Goal: Find contact information: Find contact information

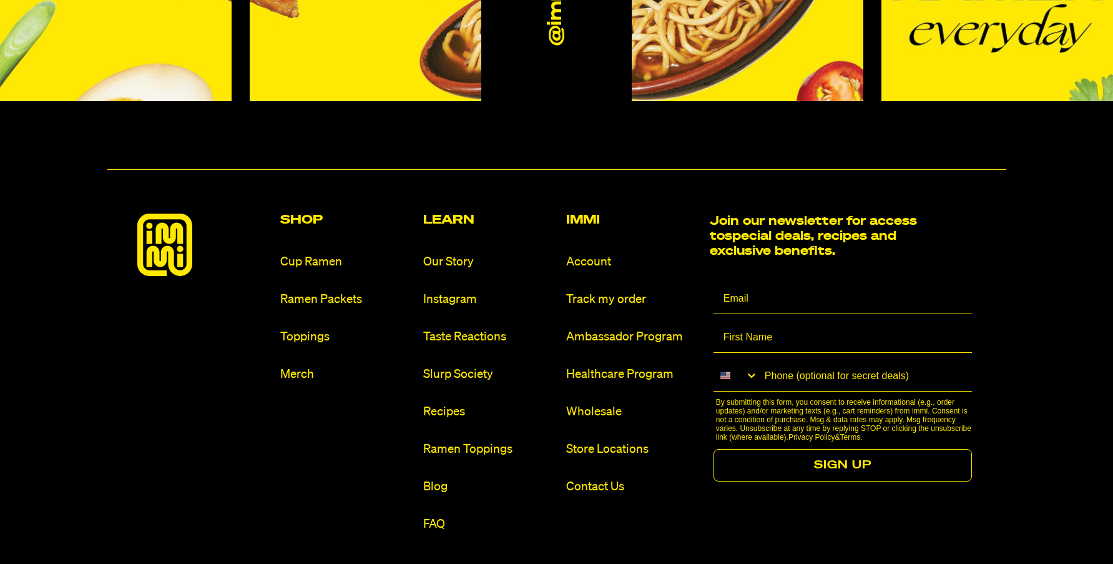
scroll to position [7562, 0]
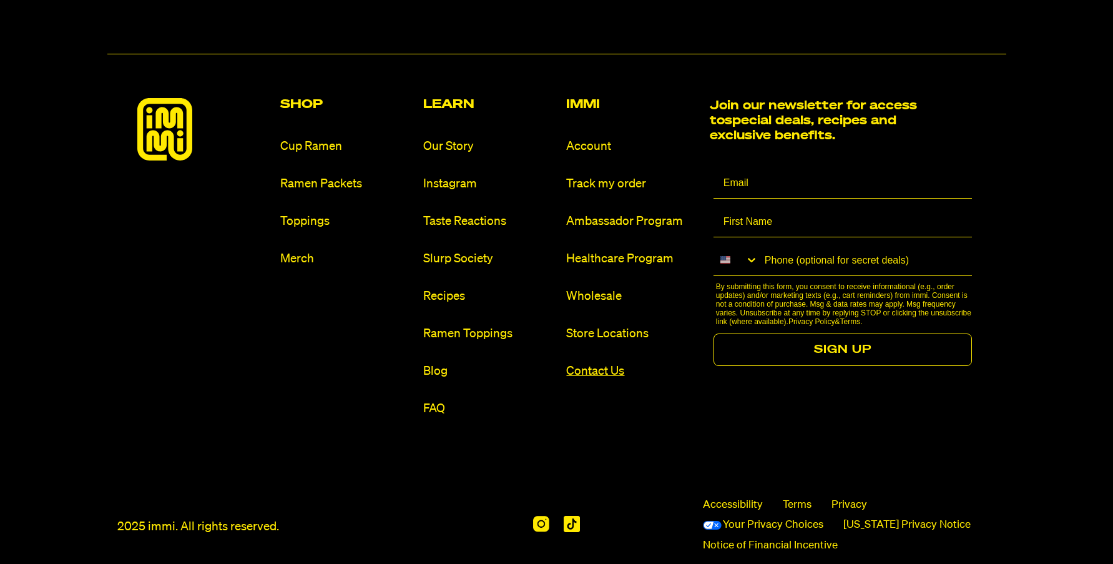
click at [593, 363] on link "Contact Us" at bounding box center [632, 371] width 133 height 17
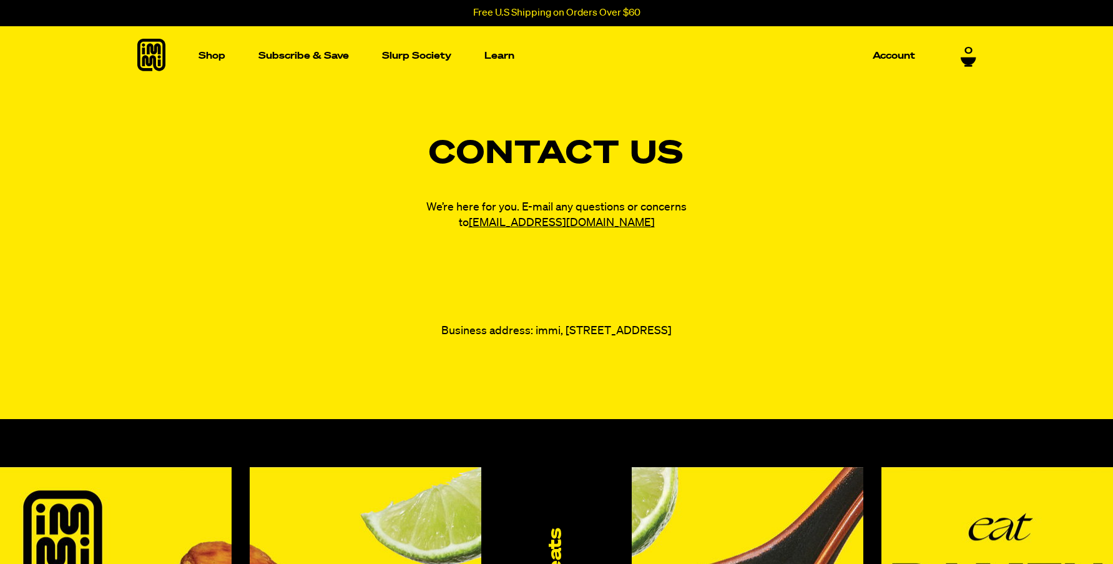
click at [707, 272] on div at bounding box center [556, 277] width 839 height 62
click at [551, 226] on link "[EMAIL_ADDRESS][DOMAIN_NAME]" at bounding box center [562, 222] width 186 height 11
click at [551, 222] on link "[EMAIL_ADDRESS][DOMAIN_NAME]" at bounding box center [562, 222] width 186 height 11
click at [556, 222] on link "[EMAIL_ADDRESS][DOMAIN_NAME]" at bounding box center [562, 222] width 186 height 11
click at [557, 223] on link "[EMAIL_ADDRESS][DOMAIN_NAME]" at bounding box center [562, 222] width 186 height 11
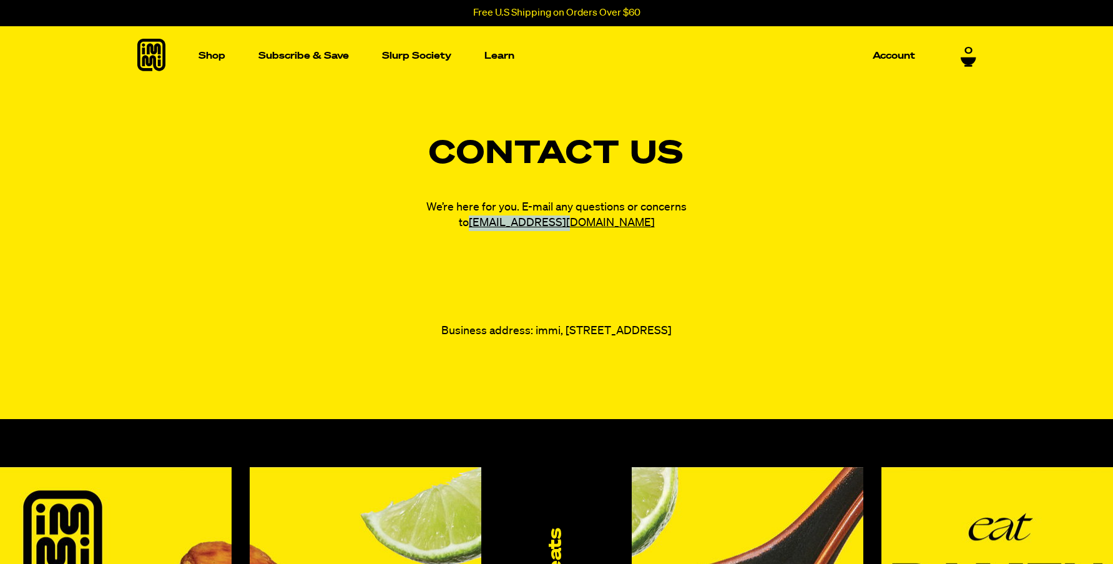
drag, startPoint x: 621, startPoint y: 225, endPoint x: 474, endPoint y: 225, distance: 147.3
click at [474, 225] on p "We’re here for you. E-mail any questions or concerns to fam@immieats.com" at bounding box center [557, 215] width 312 height 31
copy link "[EMAIL_ADDRESS][DOMAIN_NAME]"
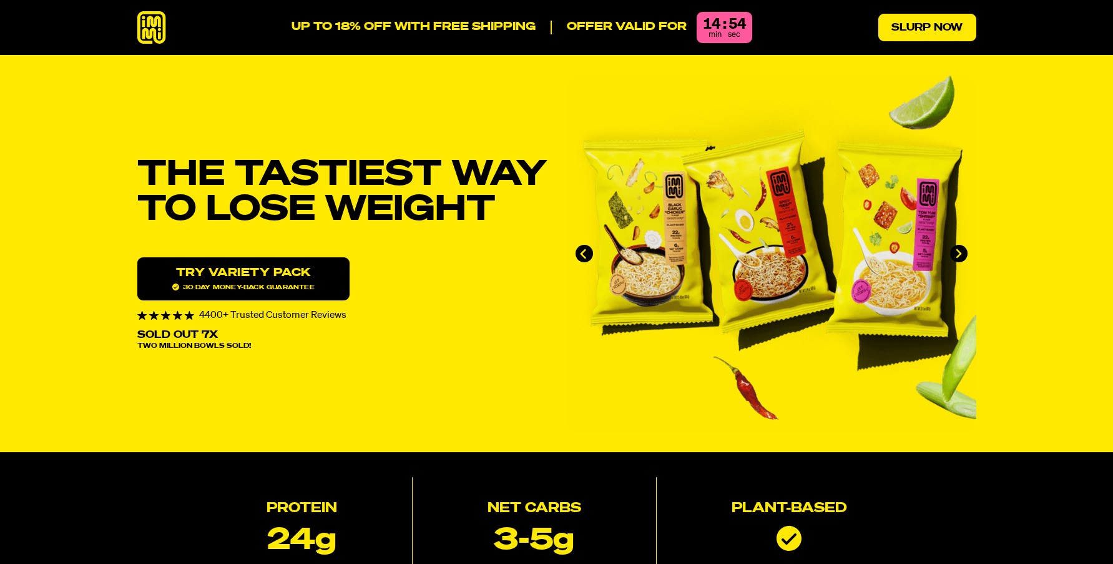
click at [895, 29] on link "Slurp Now" at bounding box center [927, 27] width 98 height 27
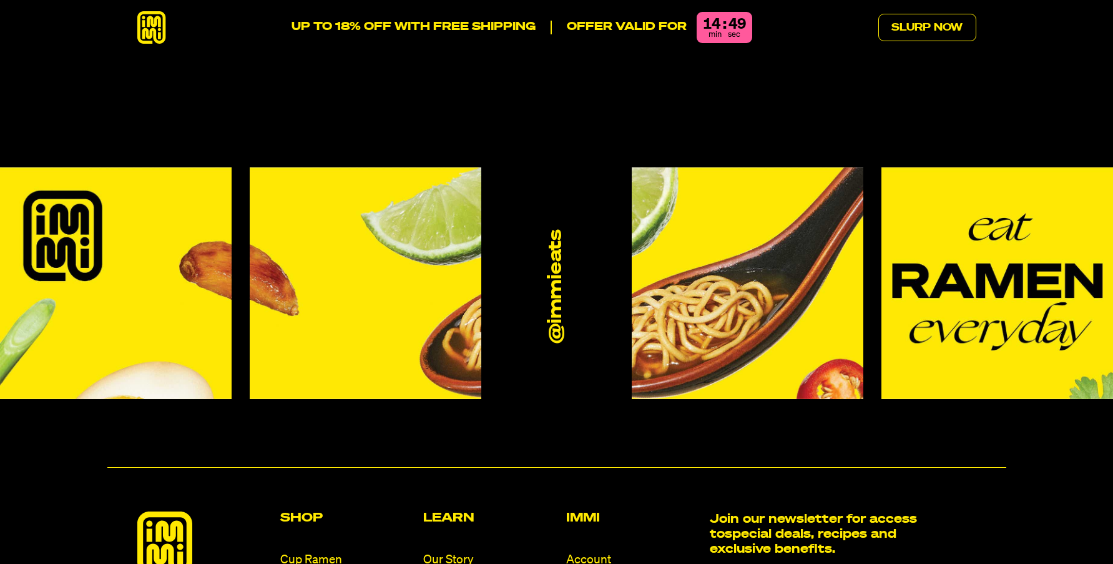
scroll to position [7562, 0]
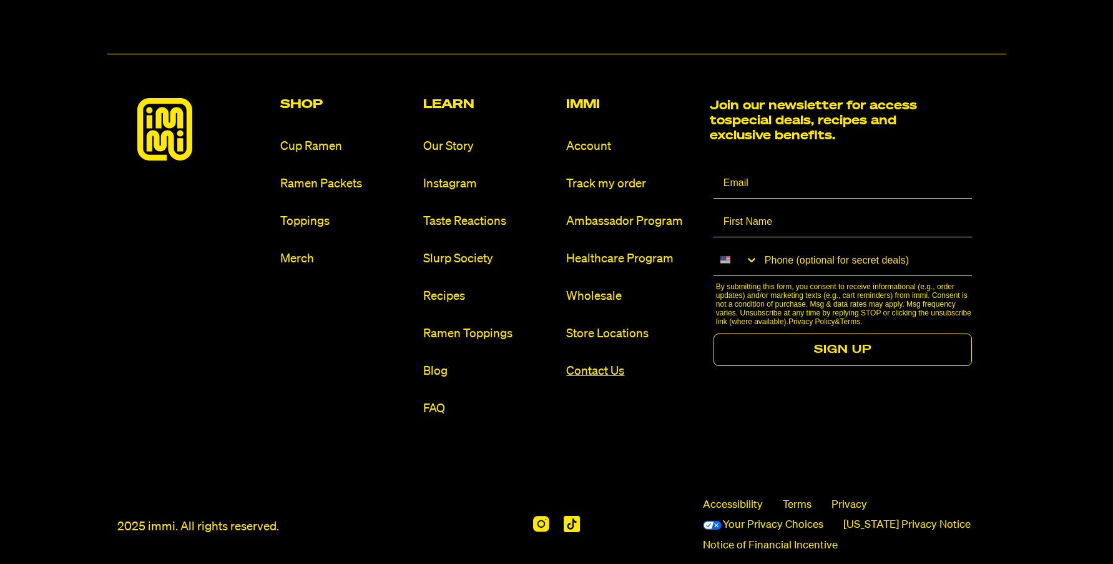
click at [586, 363] on link "Contact Us" at bounding box center [632, 371] width 133 height 17
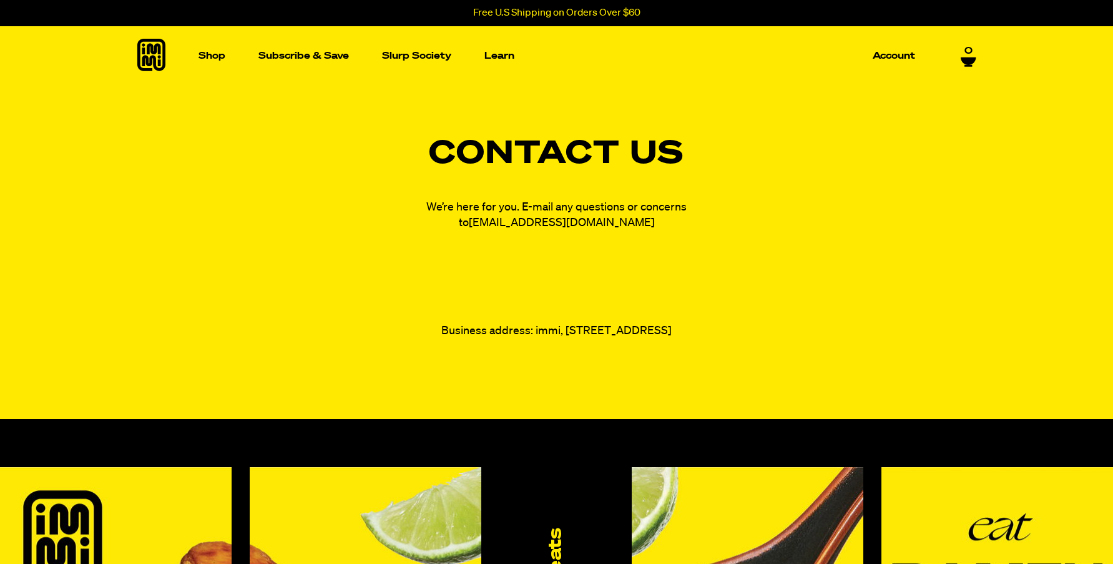
click at [556, 222] on link "[EMAIL_ADDRESS][DOMAIN_NAME]" at bounding box center [562, 222] width 186 height 11
click at [549, 218] on link "[EMAIL_ADDRESS][DOMAIN_NAME]" at bounding box center [562, 222] width 186 height 11
drag, startPoint x: 610, startPoint y: 222, endPoint x: 501, endPoint y: 222, distance: 108.6
click at [501, 222] on p "We’re here for you. E-mail any questions or concerns to fam@immieats.com" at bounding box center [557, 215] width 312 height 31
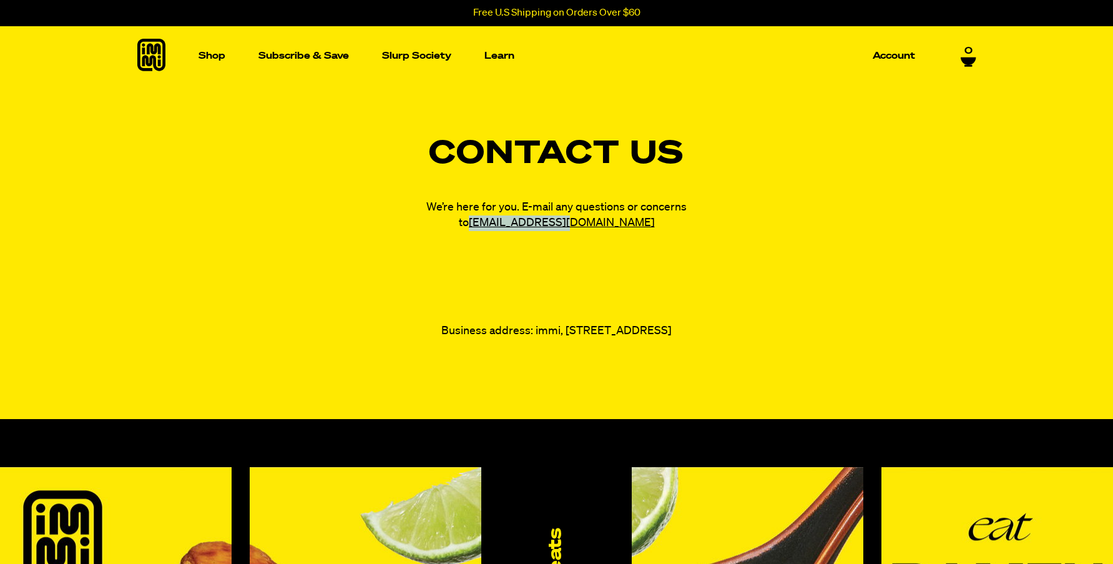
copy link "[EMAIL_ADDRESS][DOMAIN_NAME]"
